Goal: Task Accomplishment & Management: Manage account settings

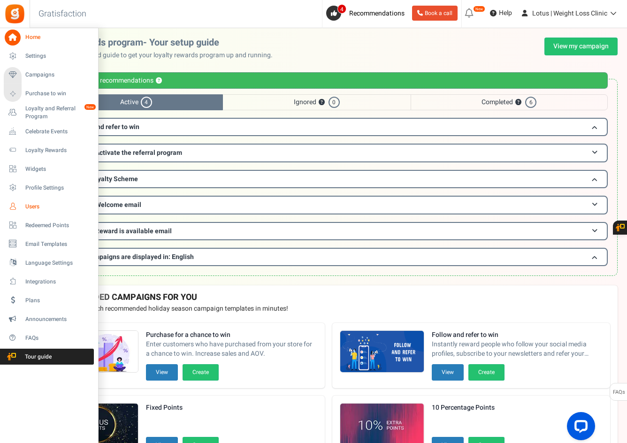
click at [45, 206] on span "Users" at bounding box center [58, 207] width 66 height 8
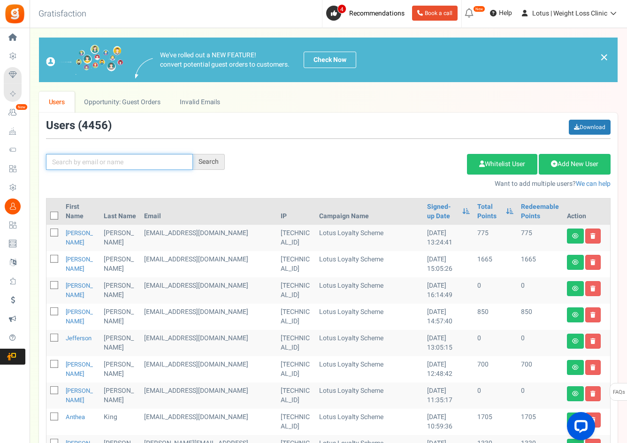
click at [107, 163] on input "text" at bounding box center [119, 162] width 147 height 16
paste input "Recent weight: 98kg Recent height: 165cm Date firs"
type input "Recent weight: 98kg Recent height: 165cm Date firs"
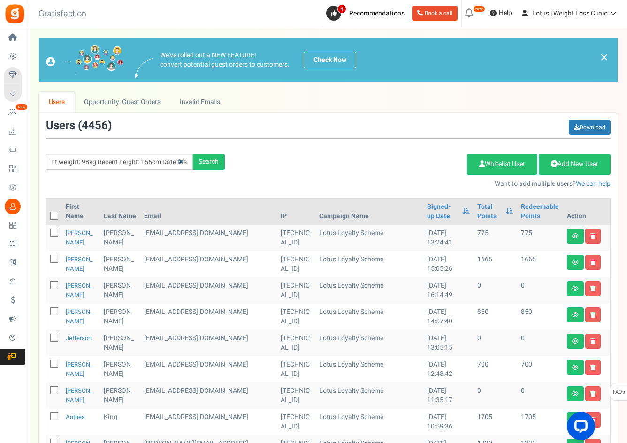
scroll to position [0, 0]
click at [184, 161] on link at bounding box center [181, 162] width 15 height 16
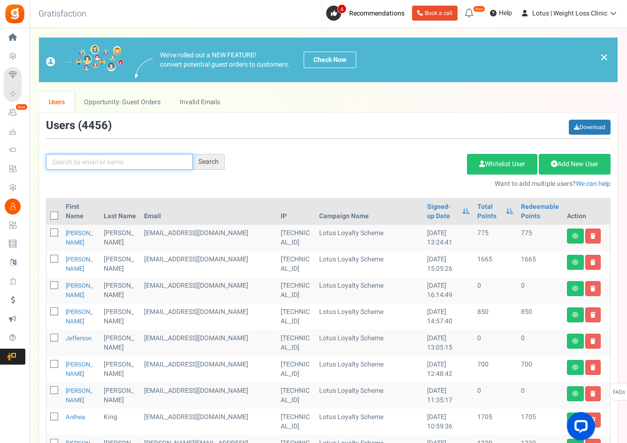
click at [108, 157] on input "text" at bounding box center [119, 162] width 147 height 16
paste input "[EMAIL_ADDRESS][DOMAIN_NAME]"
type input "[EMAIL_ADDRESS][DOMAIN_NAME]"
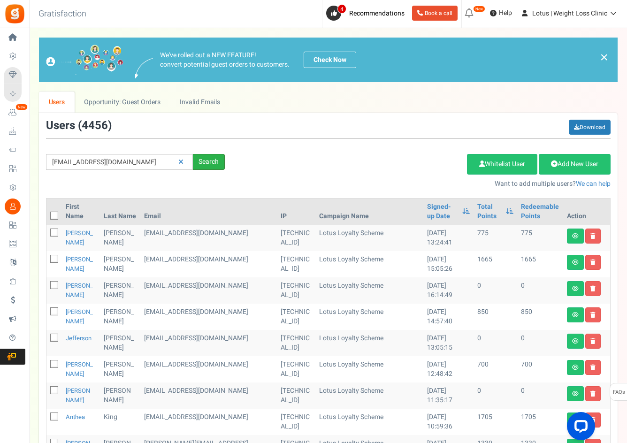
click at [219, 162] on div "Search" at bounding box center [209, 162] width 32 height 16
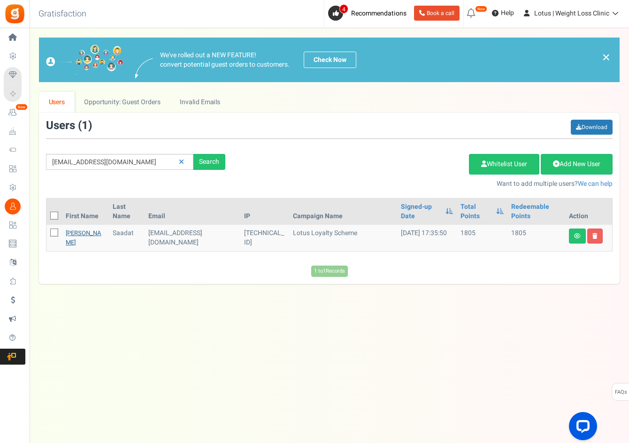
click at [76, 232] on link "[PERSON_NAME]" at bounding box center [84, 238] width 36 height 18
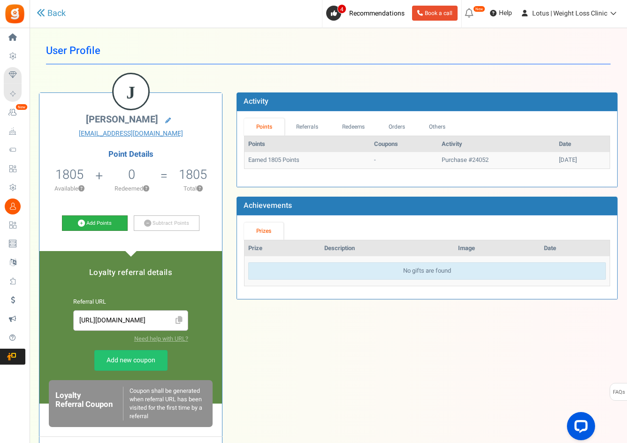
click at [80, 225] on icon at bounding box center [81, 223] width 7 height 7
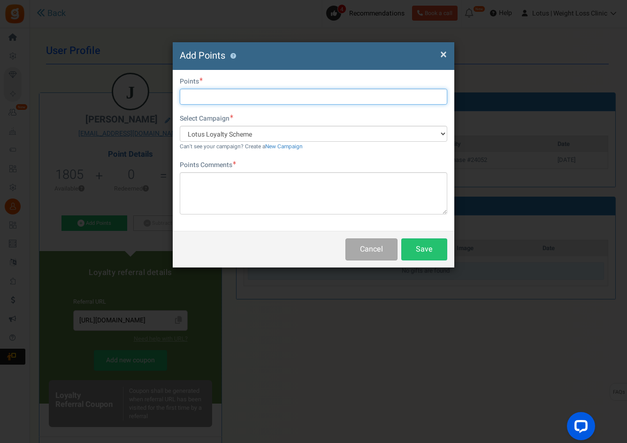
click at [201, 101] on input "text" at bounding box center [314, 97] width 268 height 16
type input "2000"
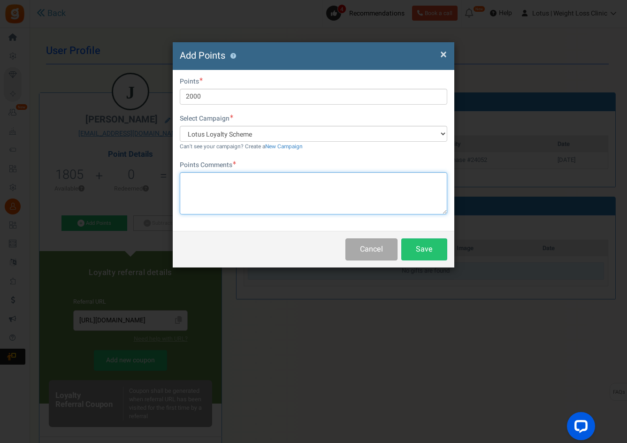
click at [213, 191] on textarea at bounding box center [314, 193] width 268 height 42
type textarea "£20 off code failed at checkout"
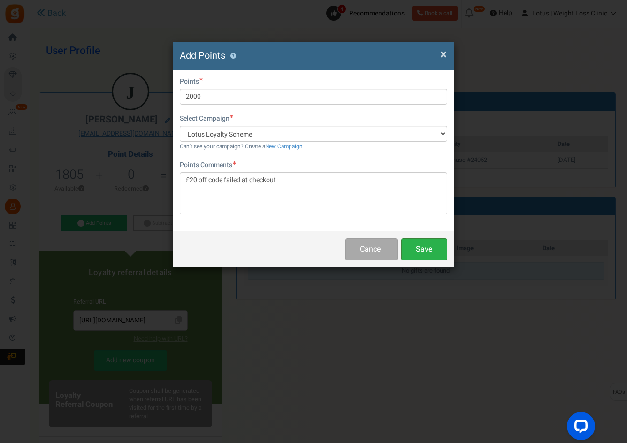
click at [415, 249] on button "Save" at bounding box center [424, 250] width 46 height 22
click at [428, 249] on button "Save" at bounding box center [424, 250] width 46 height 22
